Goal: Transaction & Acquisition: Purchase product/service

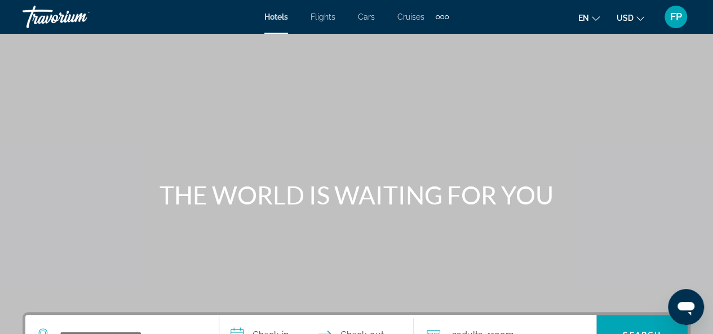
click at [329, 20] on span "Flights" at bounding box center [323, 16] width 25 height 9
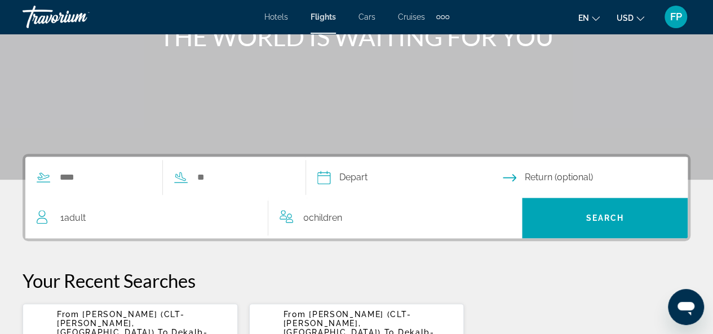
scroll to position [173, 0]
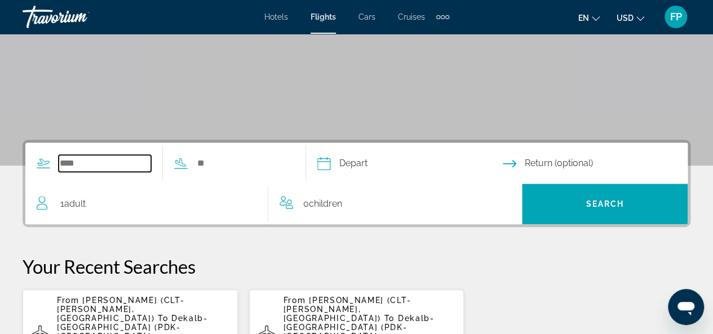
click at [70, 165] on input "Search widget" at bounding box center [105, 163] width 92 height 17
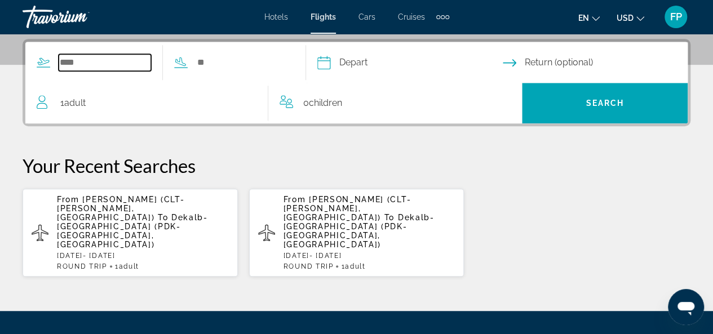
scroll to position [275, 0]
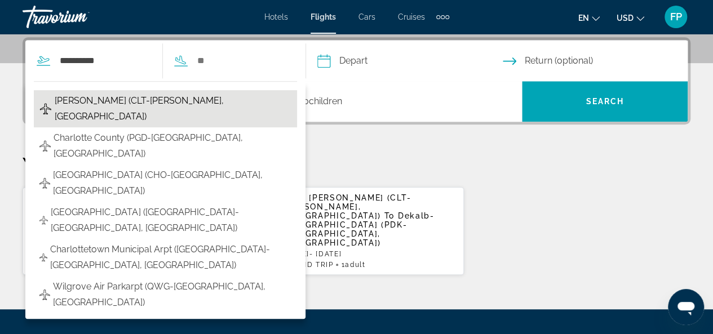
click at [100, 104] on span "[PERSON_NAME] (CLT-[PERSON_NAME], [GEOGRAPHIC_DATA])" at bounding box center [173, 109] width 237 height 32
type input "**********"
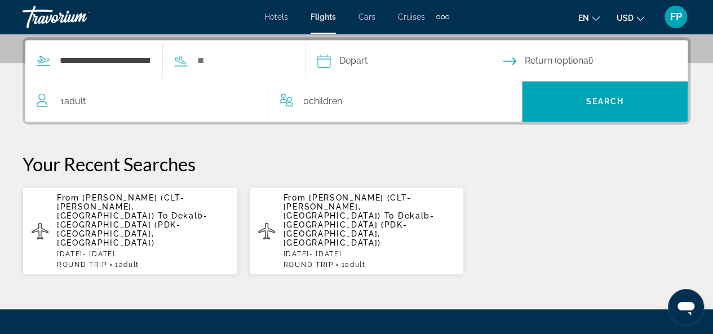
click at [371, 63] on input "Depart date" at bounding box center [410, 63] width 190 height 44
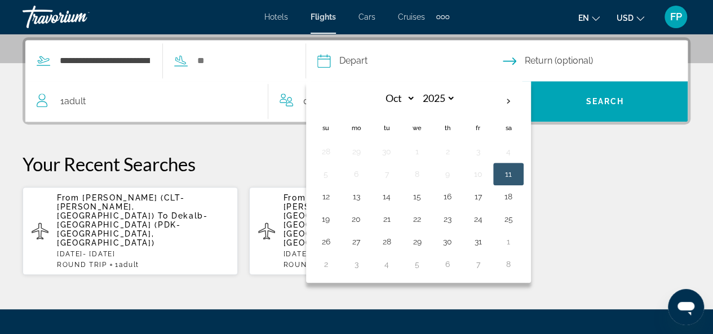
click at [236, 73] on div "**********" at bounding box center [156, 61] width 263 height 41
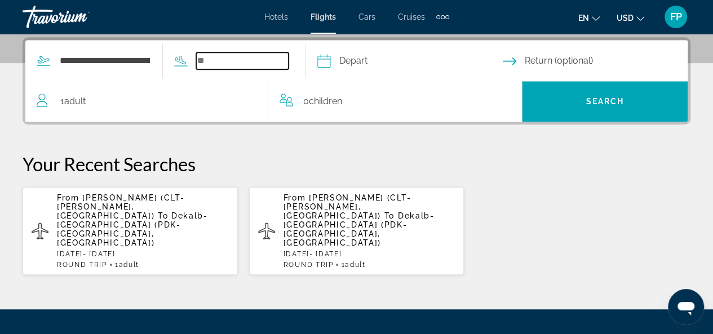
click at [227, 60] on input "Search widget" at bounding box center [242, 60] width 92 height 17
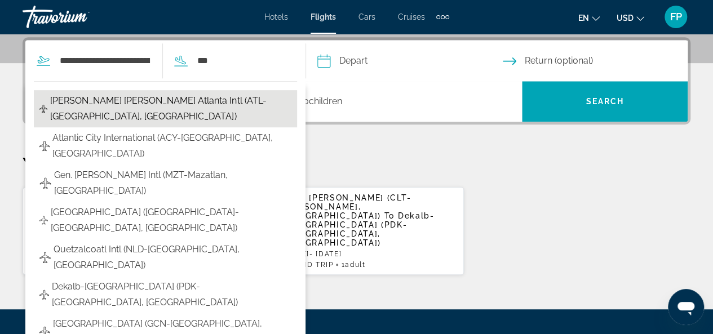
click at [214, 102] on span "[PERSON_NAME] [PERSON_NAME] Atlanta Intl (ATL-[GEOGRAPHIC_DATA], [GEOGRAPHIC_DA…" at bounding box center [170, 109] width 241 height 32
type input "**********"
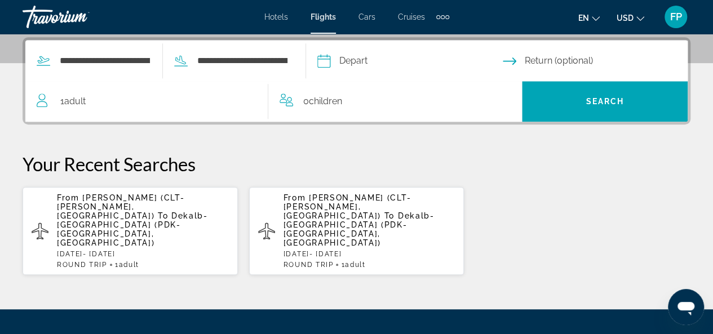
click at [364, 59] on input "Depart date" at bounding box center [410, 63] width 190 height 44
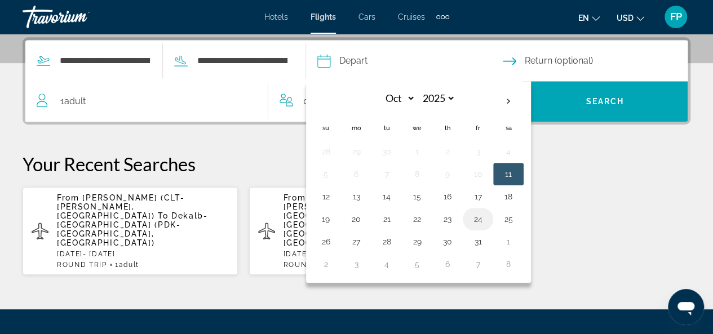
click at [487, 219] on button "24" at bounding box center [478, 220] width 18 height 16
type input "**********"
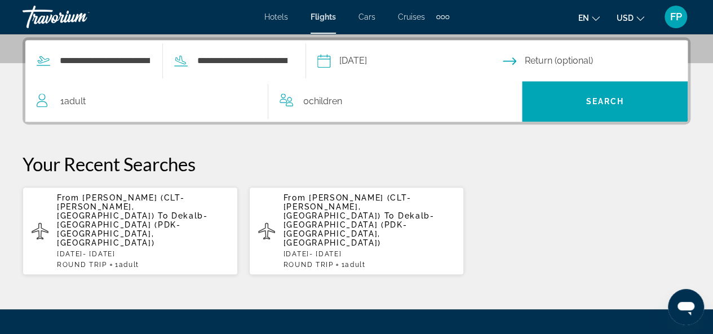
click at [547, 55] on input "Return date" at bounding box center [598, 63] width 190 height 44
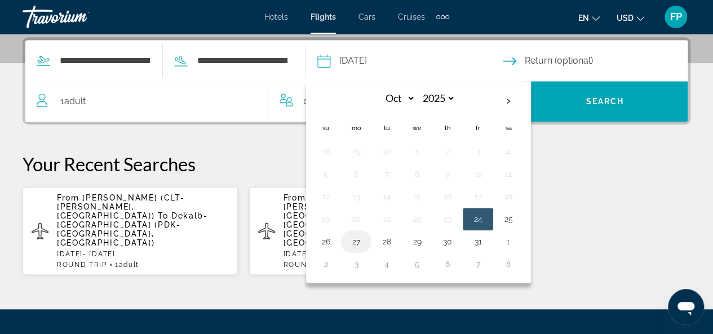
click at [365, 237] on button "27" at bounding box center [356, 242] width 18 height 16
type input "**********"
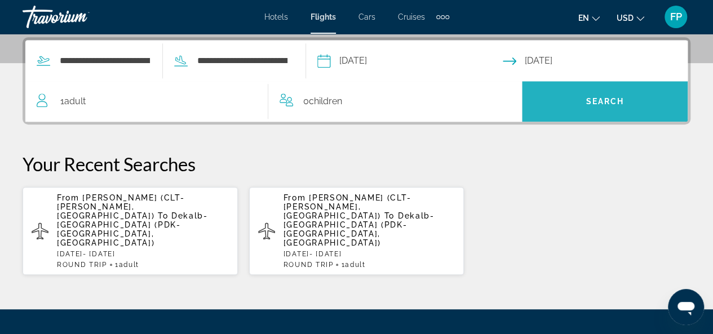
click at [584, 97] on span "Search" at bounding box center [605, 101] width 166 height 27
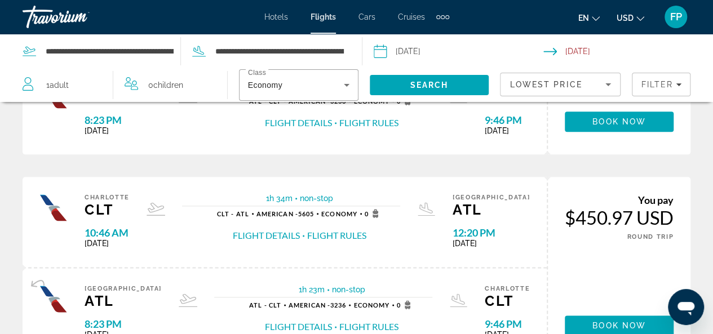
scroll to position [580, 0]
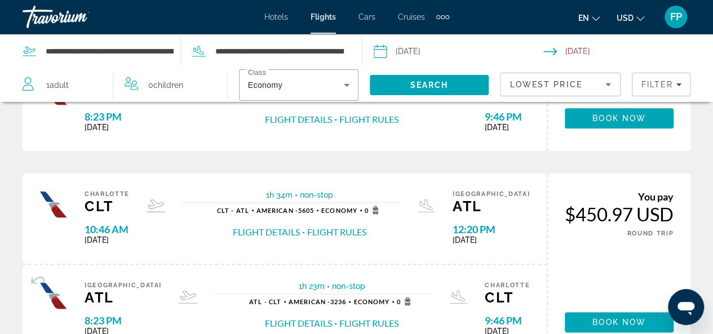
click at [240, 226] on div "Flight Details Flight Rules" at bounding box center [299, 232] width 165 height 12
click at [210, 214] on div "non-stop CLT - ATL American - 5605 Economy 0 Flight Details Flight Rules" at bounding box center [291, 222] width 218 height 33
drag, startPoint x: 210, startPoint y: 214, endPoint x: 219, endPoint y: 209, distance: 10.6
click at [219, 209] on div "non-stop CLT - ATL American - 5605 Economy 0 Flight Details Flight Rules" at bounding box center [291, 222] width 218 height 33
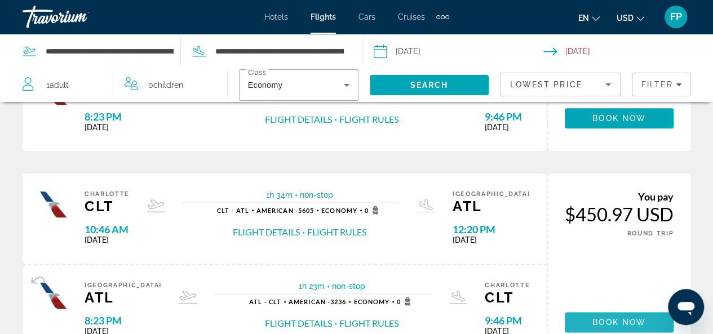
click at [581, 321] on span "Main content" at bounding box center [619, 322] width 109 height 27
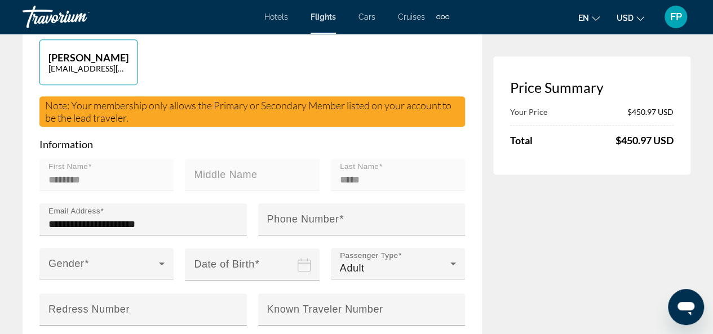
scroll to position [311, 0]
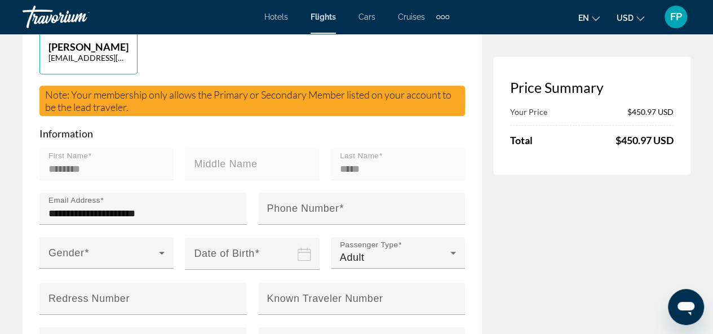
click at [202, 170] on mat-label "Middle Name" at bounding box center [225, 163] width 63 height 11
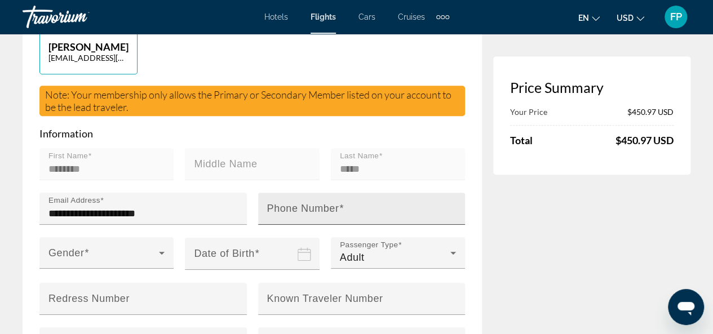
click at [272, 214] on mat-label "Phone Number" at bounding box center [303, 208] width 72 height 11
click at [272, 218] on input "Phone Number" at bounding box center [365, 214] width 196 height 14
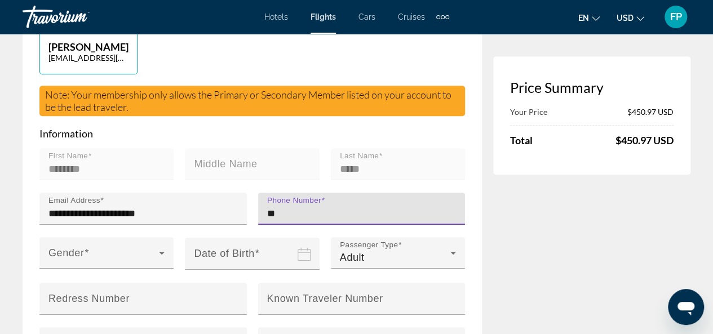
type input "***"
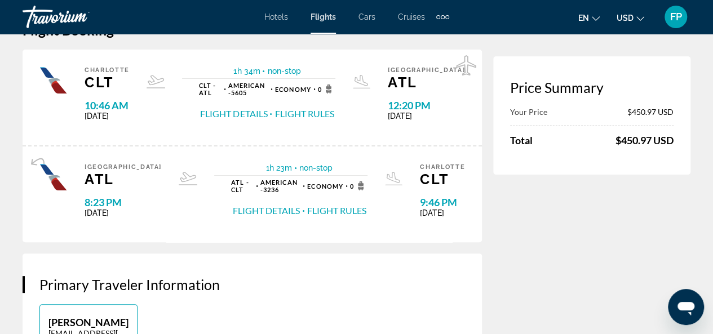
scroll to position [24, 0]
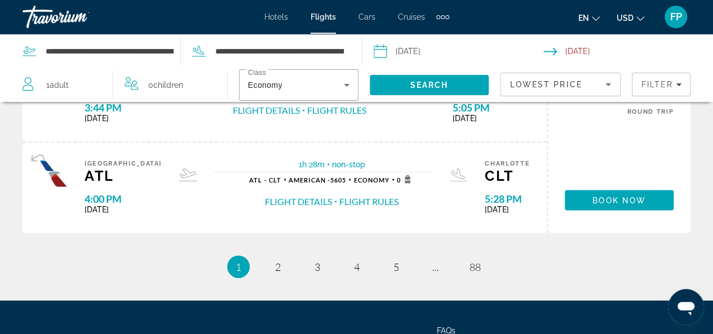
scroll to position [1133, 0]
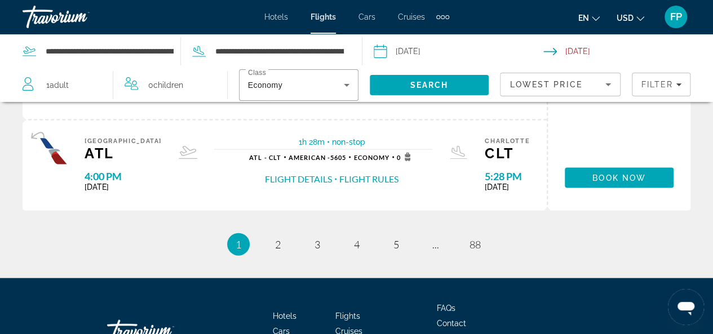
click at [285, 252] on ul "1 / 88 You're on page 1 page 2 page 3 page 4 page 5 page ... page 88" at bounding box center [357, 245] width 668 height 23
click at [276, 249] on link "page 2" at bounding box center [278, 245] width 20 height 20
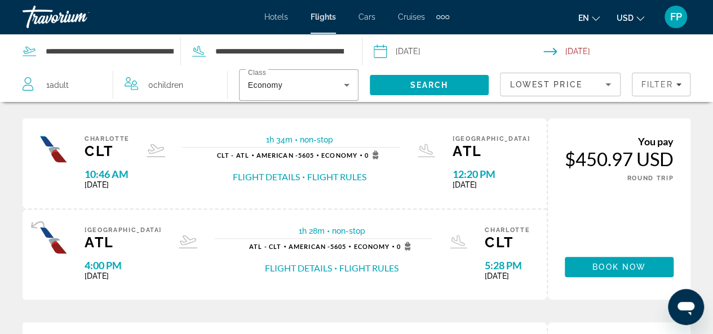
scroll to position [228, 0]
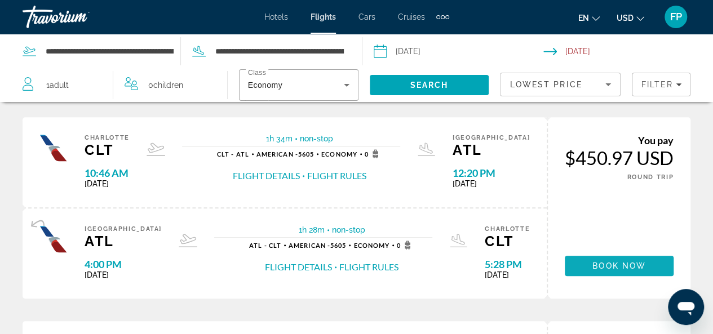
click at [590, 264] on span "Main content" at bounding box center [619, 266] width 109 height 27
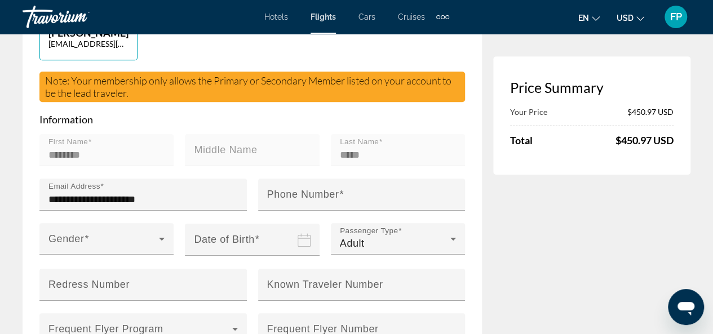
scroll to position [345, 0]
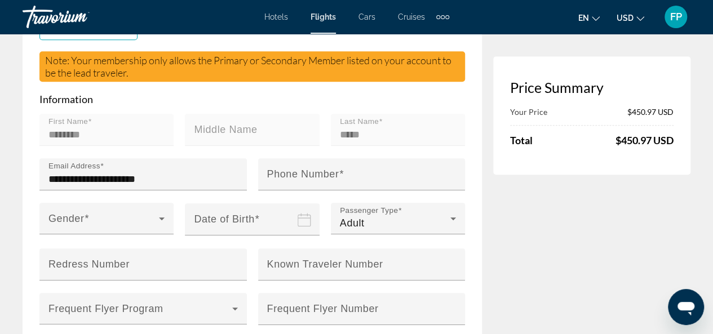
click at [199, 135] on mat-label "Middle Name" at bounding box center [225, 129] width 63 height 11
click at [71, 126] on mat-label "First Name" at bounding box center [68, 121] width 39 height 8
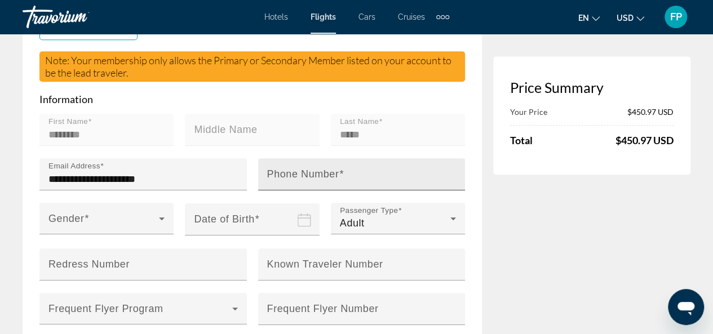
click at [288, 180] on mat-label "Phone Number" at bounding box center [303, 174] width 72 height 11
click at [288, 183] on input "Phone Number" at bounding box center [365, 180] width 196 height 14
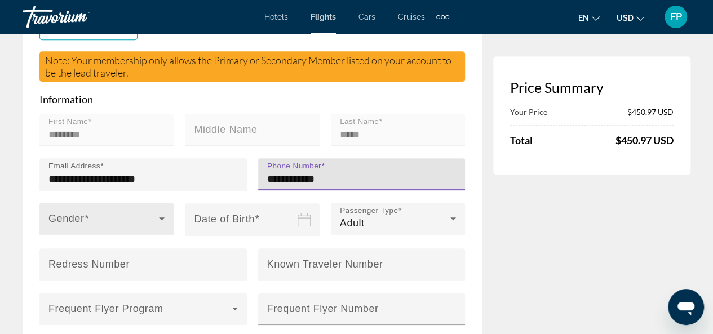
type input "**********"
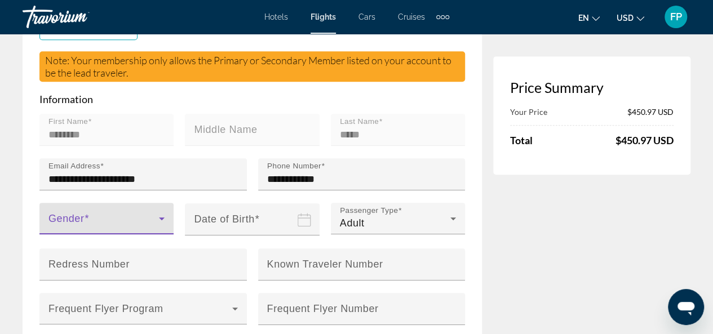
click at [161, 226] on icon "Main content" at bounding box center [162, 219] width 14 height 14
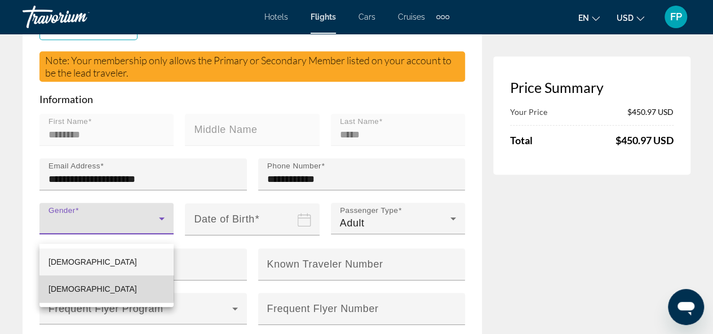
click at [98, 288] on mat-option "[DEMOGRAPHIC_DATA]" at bounding box center [106, 289] width 134 height 27
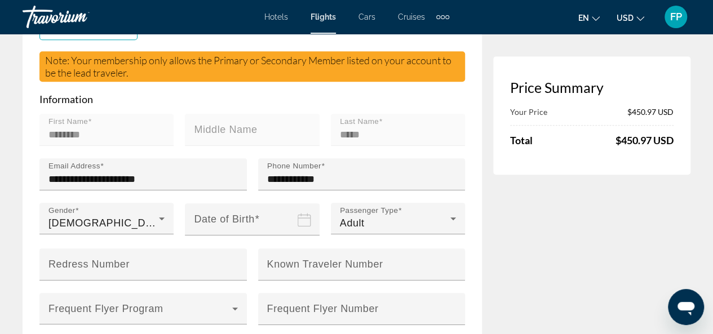
click at [257, 233] on input "Date of birth" at bounding box center [254, 227] width 139 height 49
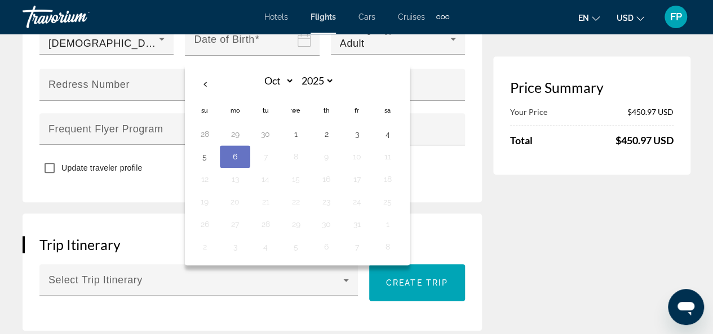
scroll to position [518, 0]
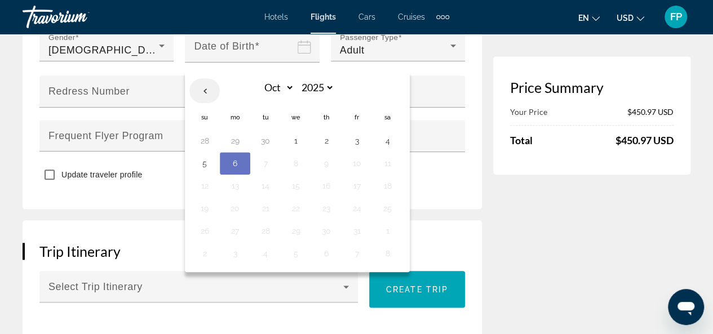
click at [203, 100] on th "Previous month" at bounding box center [205, 90] width 30 height 25
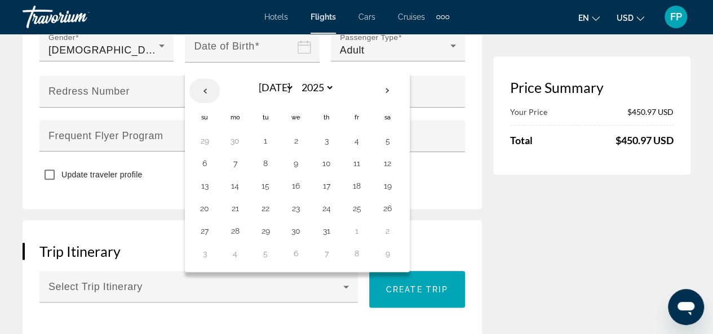
click at [203, 100] on th "Previous month" at bounding box center [205, 90] width 30 height 25
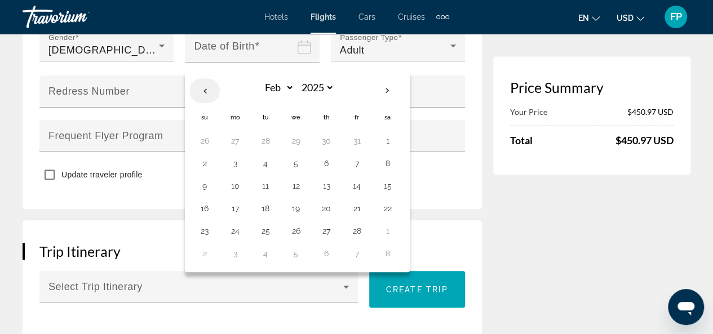
click at [203, 100] on th "Previous month" at bounding box center [205, 90] width 30 height 25
select select "**"
select select "****"
click at [387, 92] on th "Next month" at bounding box center [387, 90] width 30 height 25
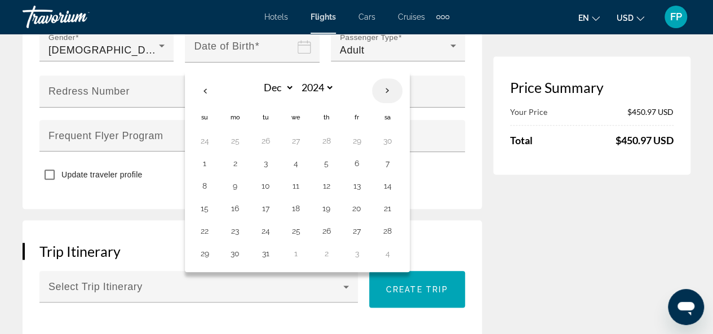
select select "*"
click at [327, 95] on select "**** **** **** **** **** **** **** **** **** **** **** **** **** **** **** ****…" at bounding box center [316, 88] width 37 height 20
select select "****"
click at [298, 86] on select "**** **** **** **** **** **** **** **** **** **** **** **** **** **** **** ****…" at bounding box center [316, 88] width 37 height 20
click at [265, 236] on button "26" at bounding box center [266, 231] width 18 height 16
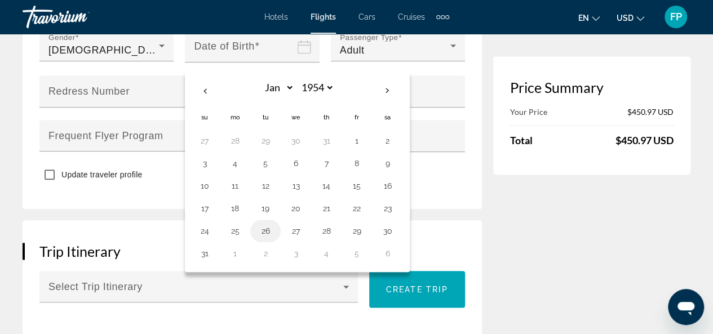
type input "**********"
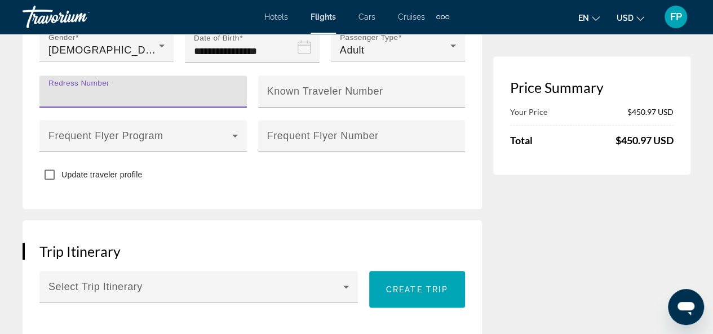
click at [162, 102] on input "Redress Number" at bounding box center [147, 97] width 196 height 14
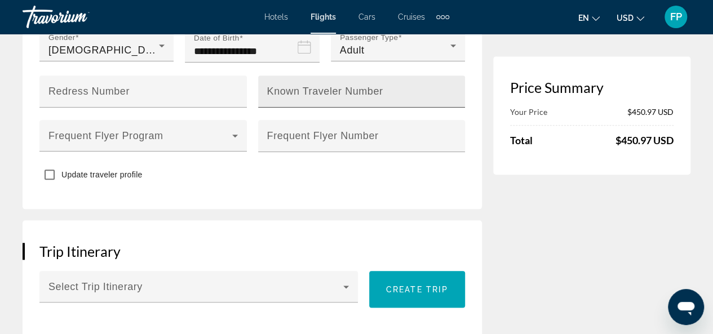
click at [280, 97] on mat-label "Known Traveler Number" at bounding box center [325, 91] width 116 height 11
click at [280, 101] on input "Known Traveler Number" at bounding box center [365, 97] width 196 height 14
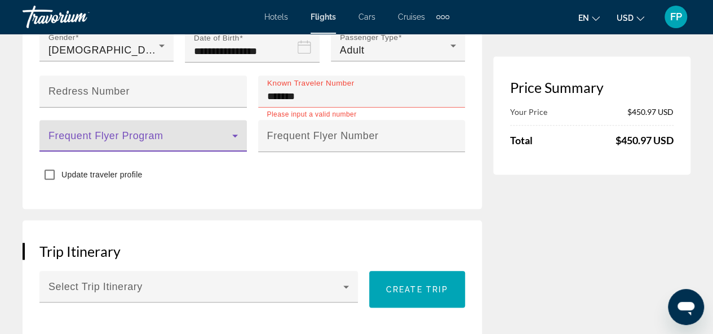
click at [138, 142] on span "Main content" at bounding box center [141, 141] width 184 height 14
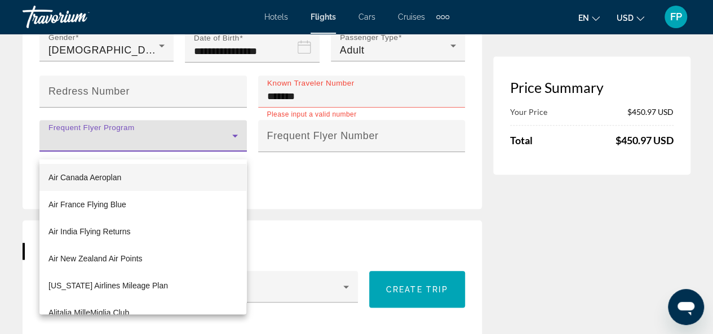
click at [321, 95] on div at bounding box center [356, 167] width 713 height 334
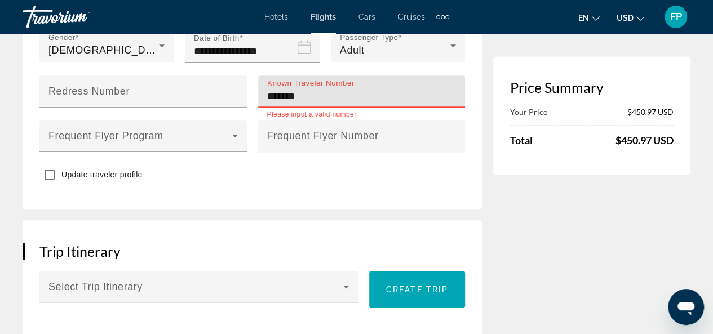
click at [317, 103] on input "*******" at bounding box center [365, 97] width 196 height 14
type input "*"
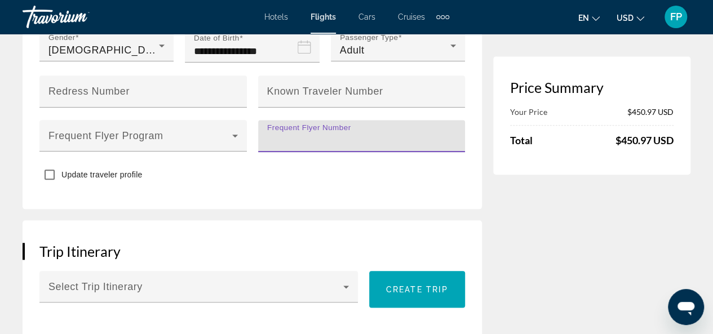
click at [299, 148] on input "Frequent Flyer Number" at bounding box center [365, 141] width 196 height 14
type input "*"
type input "*******"
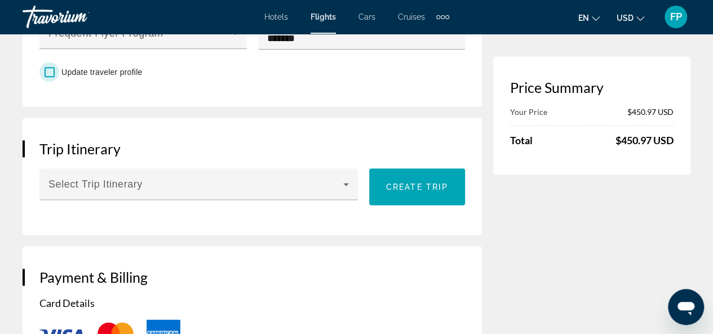
scroll to position [631, 0]
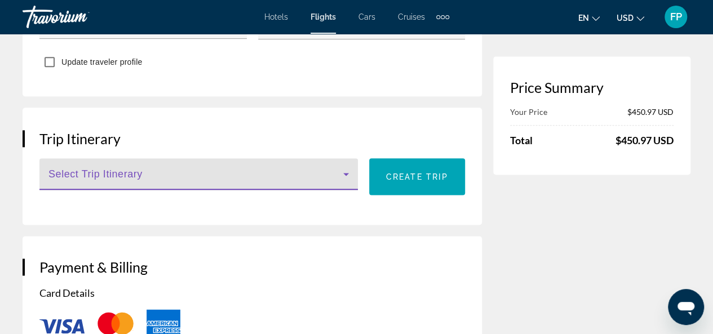
click at [346, 180] on icon "Main content" at bounding box center [347, 175] width 14 height 14
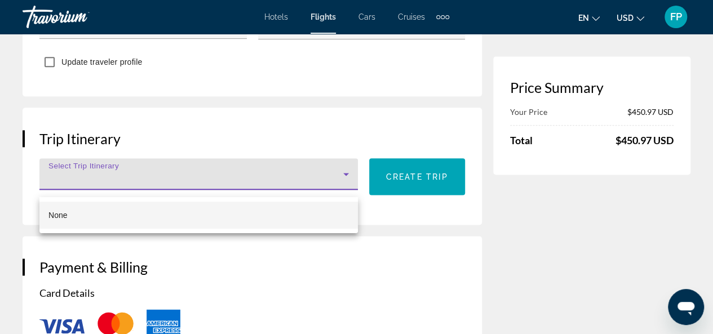
click at [346, 180] on div at bounding box center [356, 167] width 713 height 334
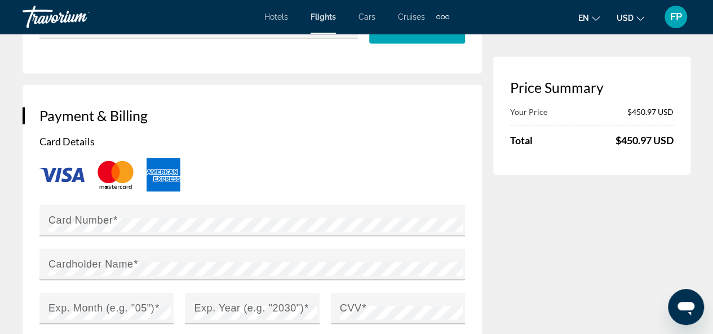
scroll to position [805, 0]
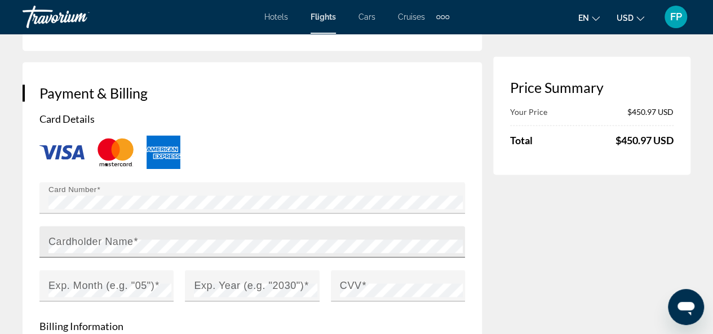
click at [117, 247] on mat-label "Cardholder Name" at bounding box center [91, 241] width 85 height 11
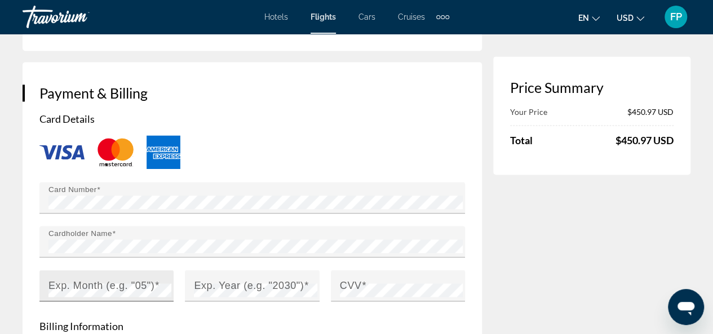
click at [90, 291] on mat-label "Exp. Month (e.g. "05")" at bounding box center [102, 285] width 106 height 11
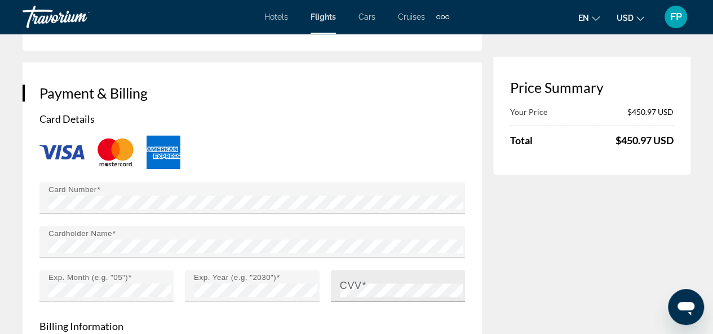
click at [355, 291] on mat-label "CVV" at bounding box center [351, 285] width 22 height 11
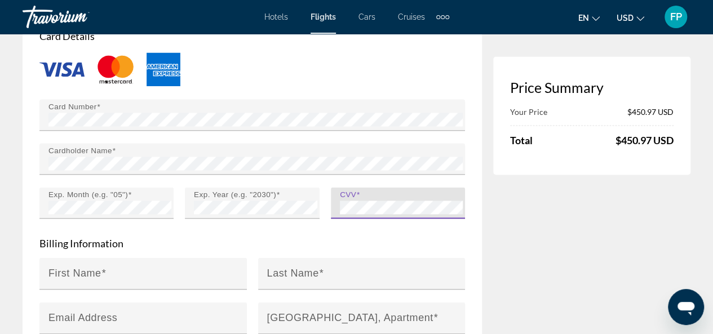
scroll to position [911, 0]
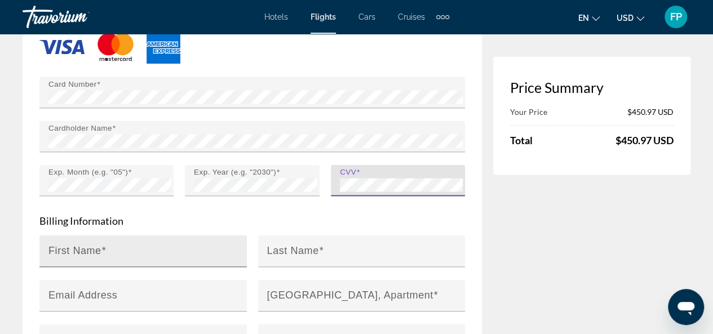
click at [88, 256] on mat-label "First Name" at bounding box center [75, 250] width 53 height 11
click at [88, 262] on input "First Name" at bounding box center [147, 256] width 196 height 14
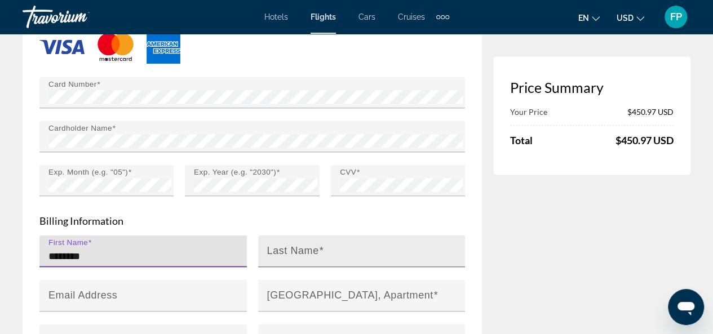
type input "********"
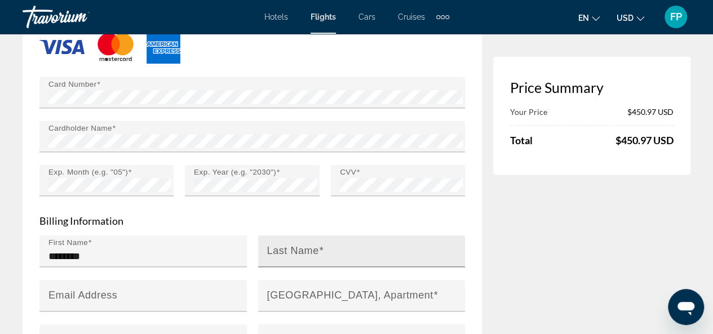
click at [287, 256] on mat-label "Last Name" at bounding box center [293, 250] width 52 height 11
click at [287, 261] on input "Last Name" at bounding box center [365, 256] width 196 height 14
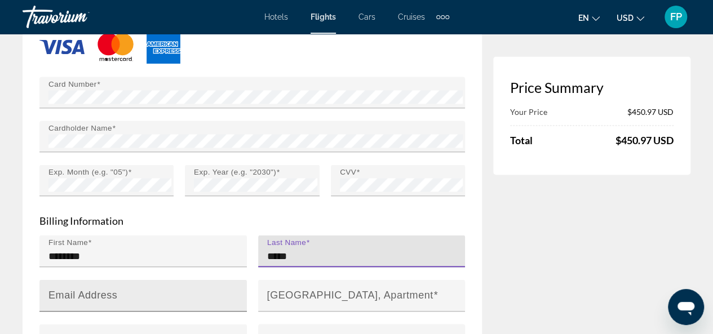
type input "*****"
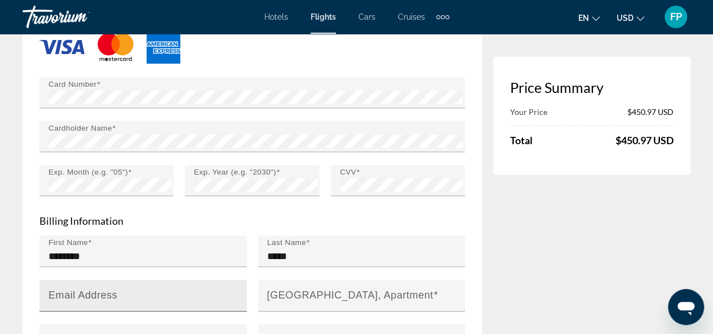
click at [124, 295] on div "Email Address" at bounding box center [147, 296] width 196 height 32
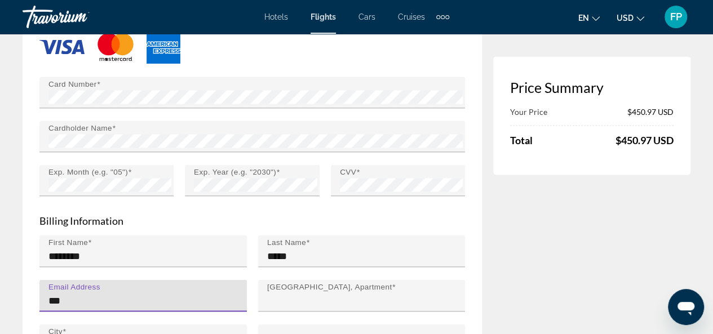
type input "**********"
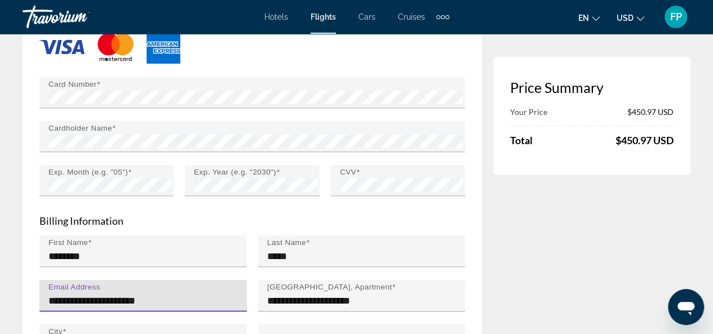
type input "*********"
type input "**"
type input "*****"
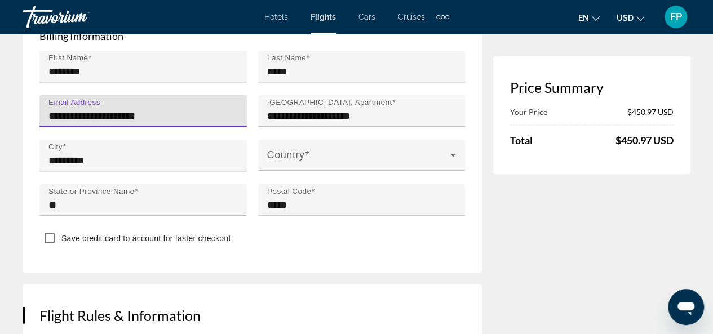
scroll to position [1107, 0]
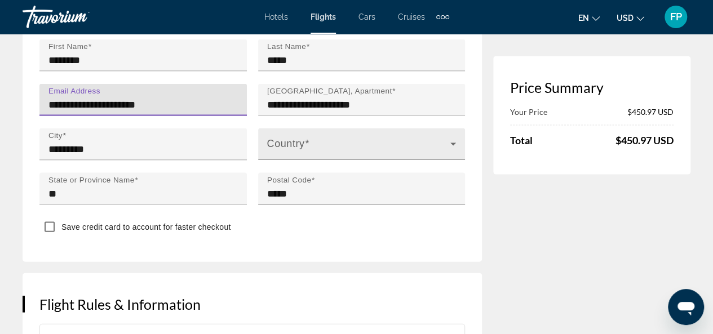
click at [451, 151] on icon "Main content" at bounding box center [454, 145] width 14 height 14
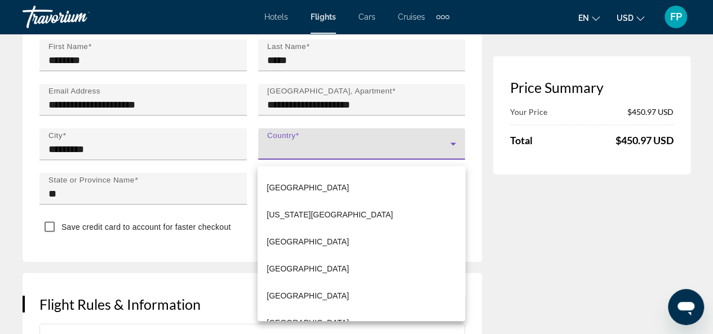
scroll to position [6479, 0]
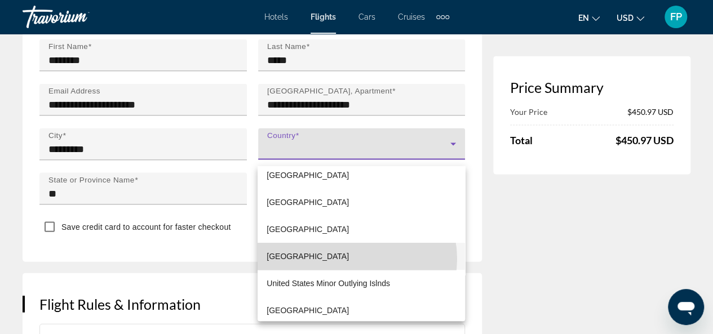
click at [356, 259] on mat-option "[GEOGRAPHIC_DATA]" at bounding box center [361, 256] width 207 height 27
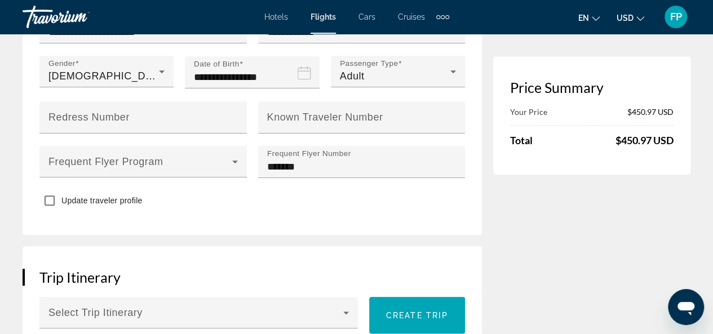
scroll to position [497, 0]
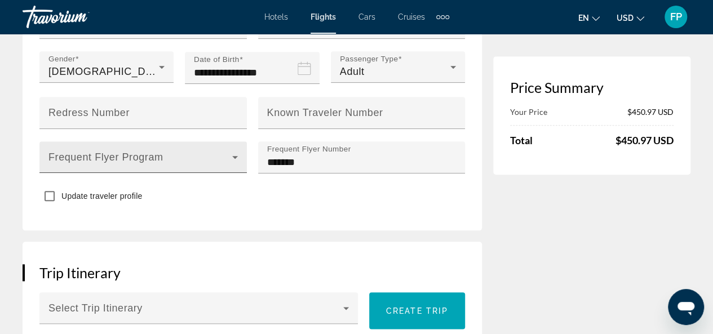
click at [234, 164] on icon "Main content" at bounding box center [235, 158] width 14 height 14
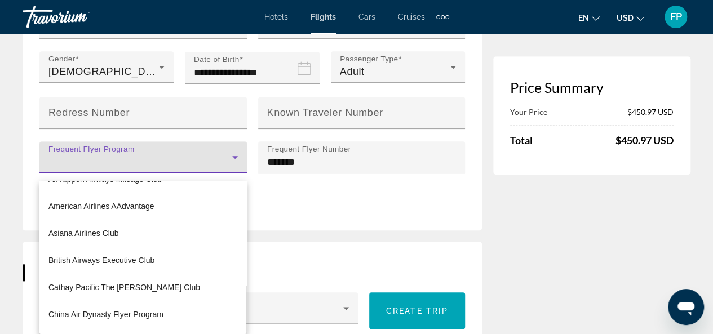
scroll to position [194, 0]
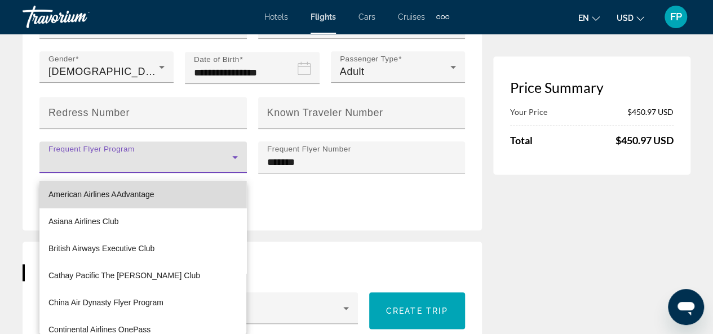
click at [165, 192] on mat-option "American Airlines AAdvantage" at bounding box center [142, 194] width 207 height 27
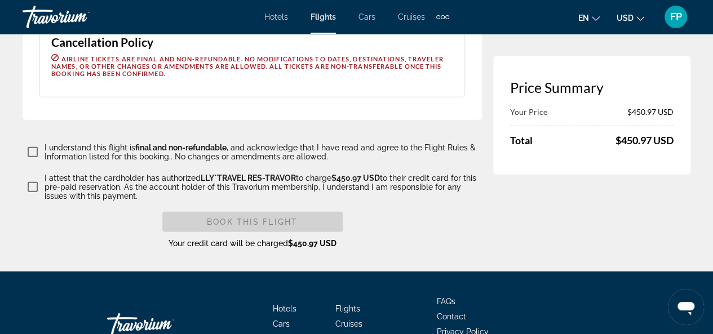
scroll to position [1457, 0]
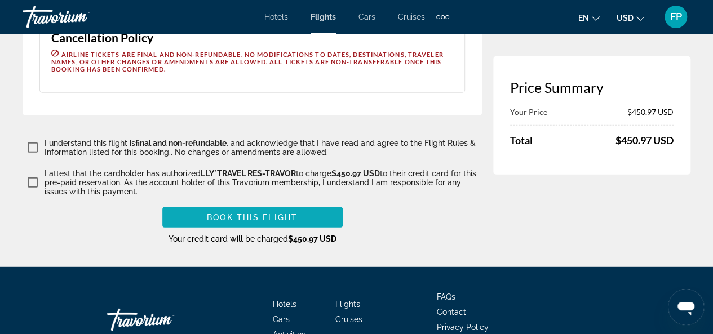
click at [236, 222] on span "Book this flight" at bounding box center [252, 217] width 91 height 9
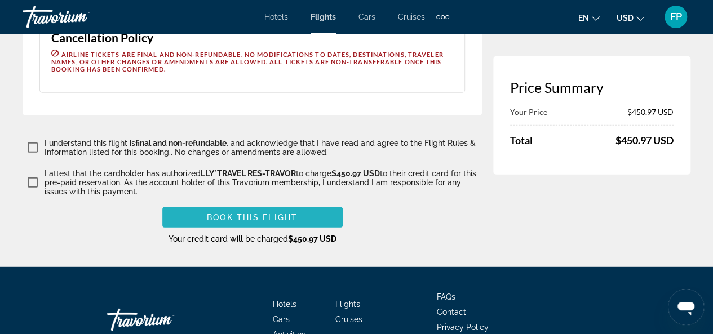
scroll to position [1138, 0]
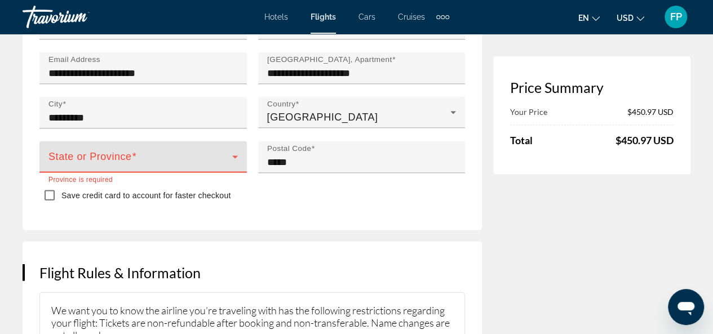
click at [236, 155] on div "State or Province" at bounding box center [144, 158] width 190 height 32
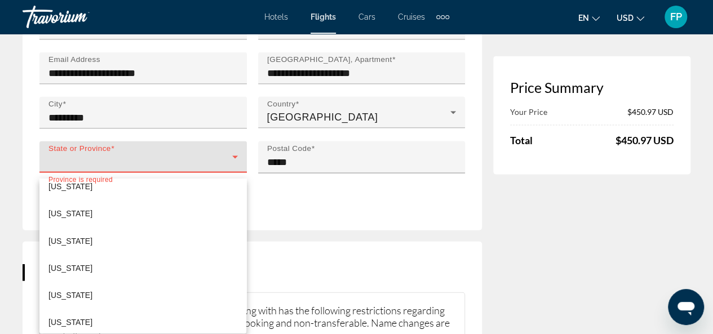
scroll to position [1020, 0]
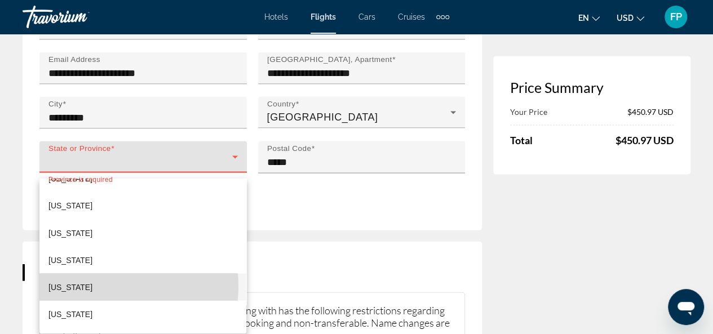
click at [107, 286] on mat-option "[US_STATE]" at bounding box center [142, 287] width 207 height 27
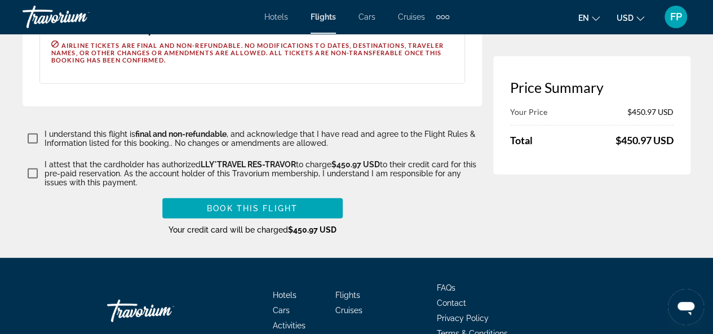
scroll to position [1472, 0]
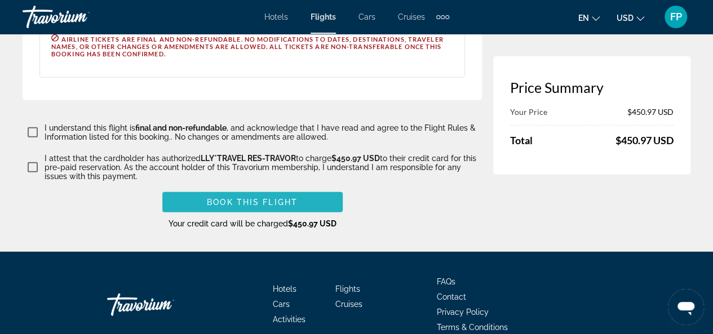
click at [280, 205] on span "Book this flight" at bounding box center [252, 202] width 91 height 9
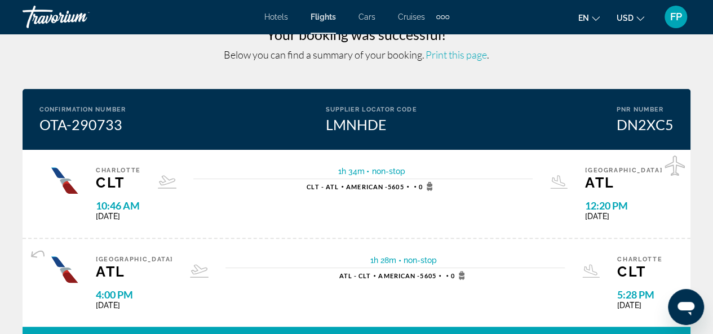
scroll to position [36, 0]
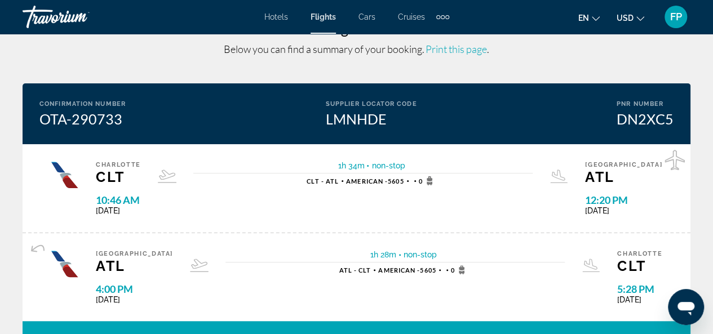
click at [451, 46] on span "Print this page" at bounding box center [456, 49] width 61 height 12
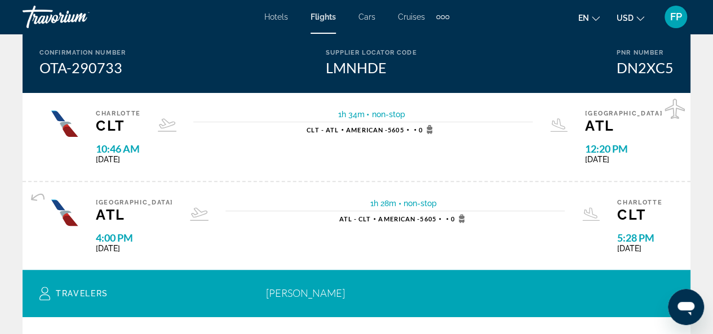
scroll to position [83, 0]
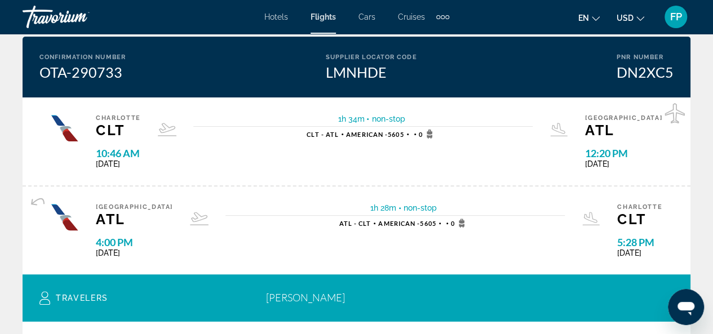
click at [444, 15] on div "Extra navigation items" at bounding box center [443, 16] width 13 height 17
click at [469, 22] on div "en English Español Français Italiano Português русский USD USD ($) MXN (Mex$) C…" at bounding box center [576, 17] width 231 height 24
click at [411, 17] on span "Cruises" at bounding box center [411, 16] width 27 height 9
